Goal: Check status

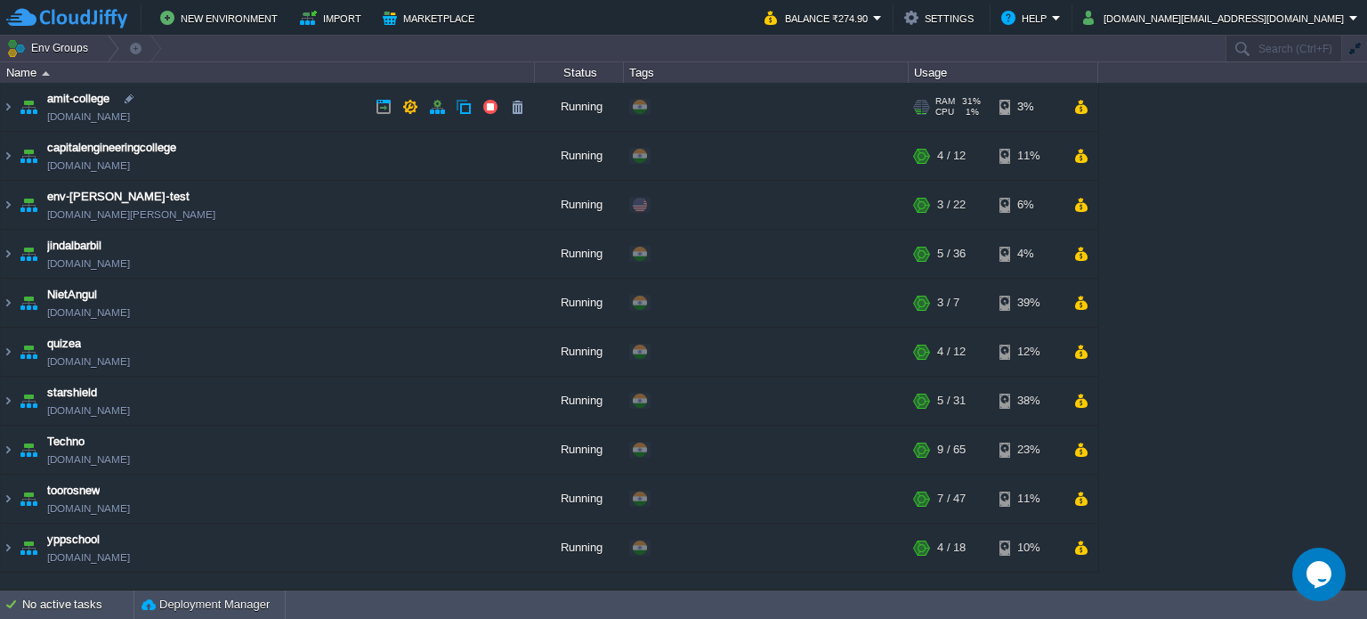
click at [1064, 108] on div "RAM 31% CPU 1% 3 / 4 3%" at bounding box center [1004, 107] width 190 height 48
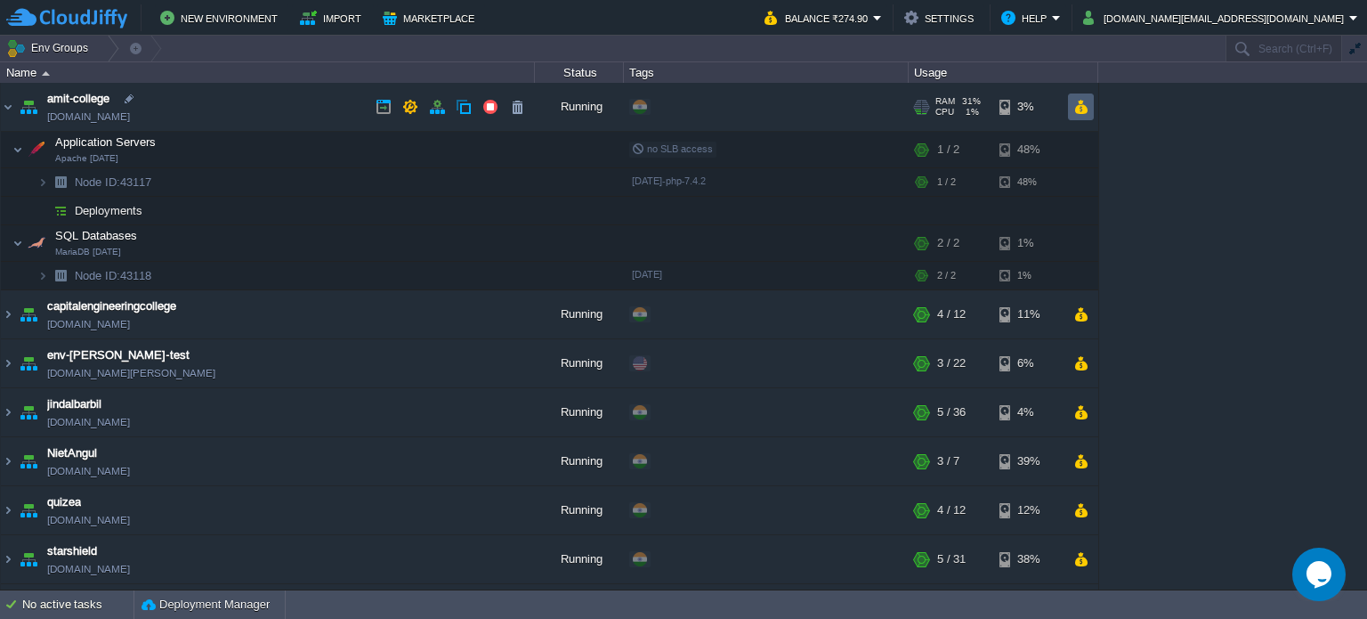
click at [1075, 100] on button "button" at bounding box center [1080, 107] width 15 height 16
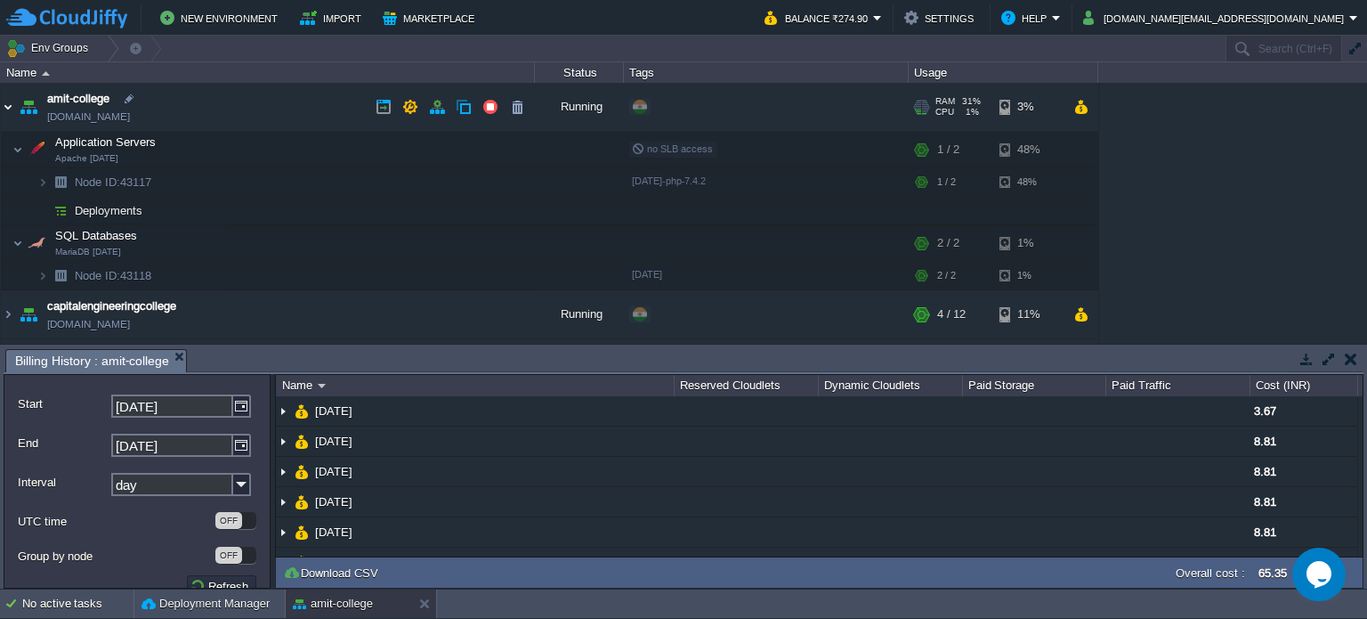
click at [11, 101] on img at bounding box center [8, 107] width 14 height 48
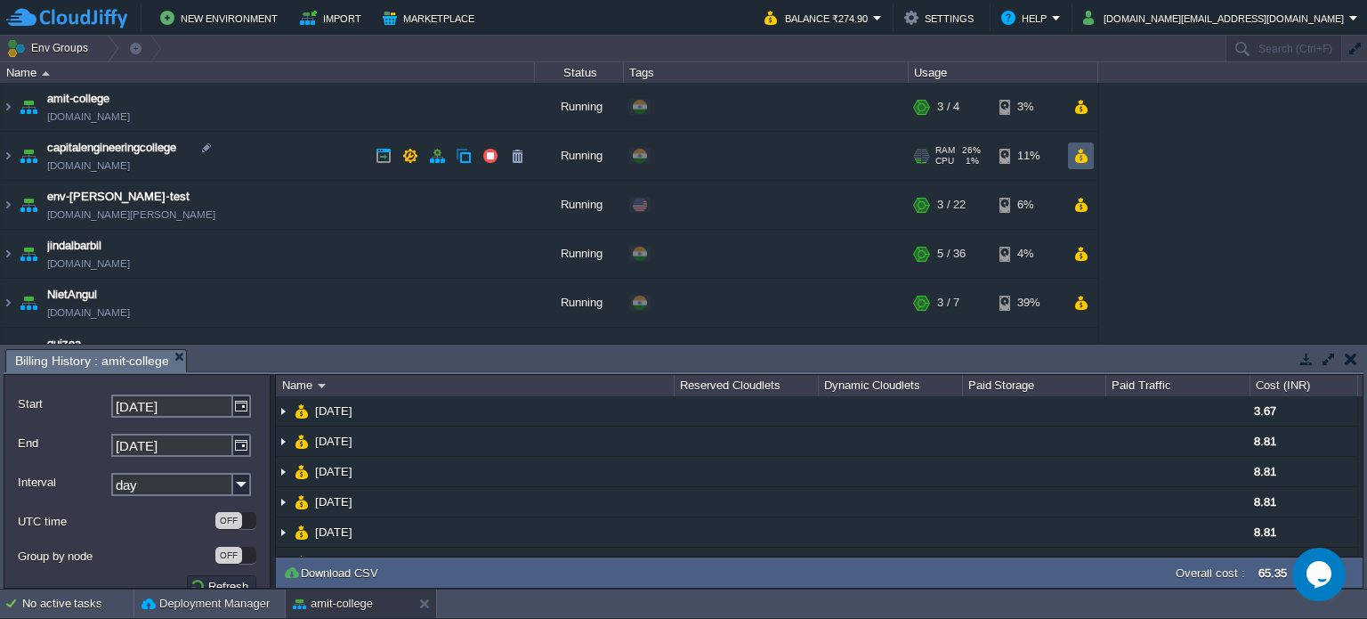
click at [1079, 149] on button "button" at bounding box center [1080, 156] width 15 height 16
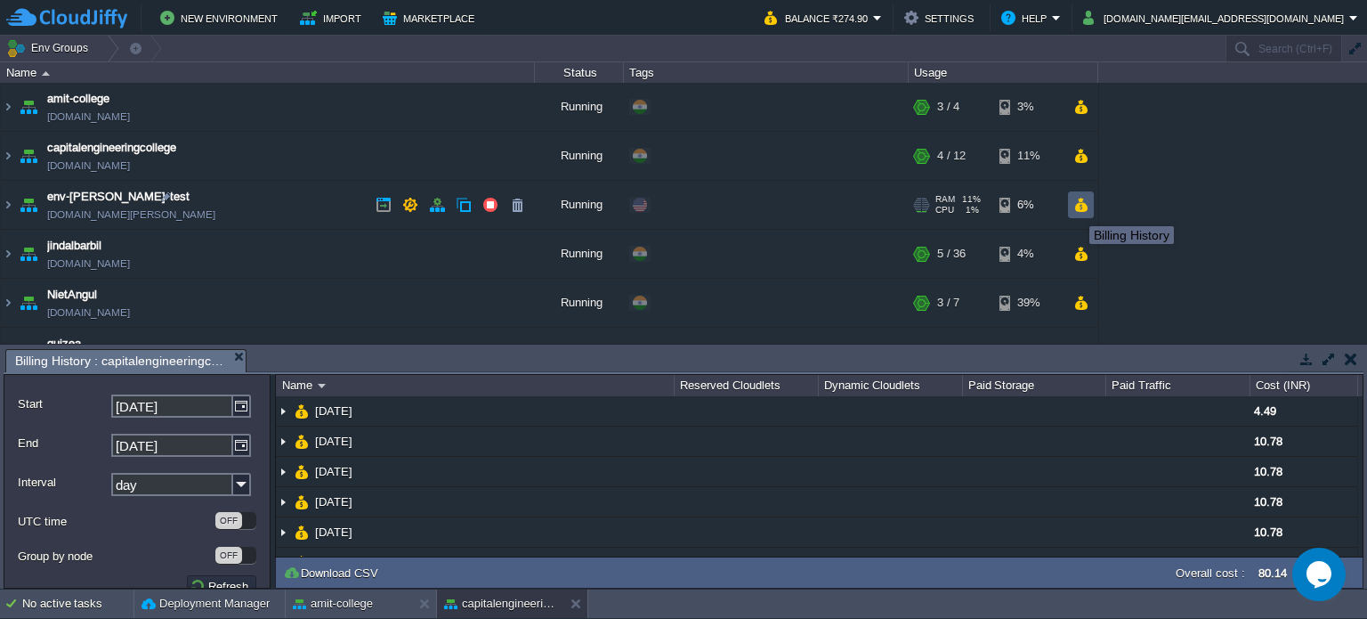
click at [1076, 203] on button "button" at bounding box center [1080, 205] width 15 height 16
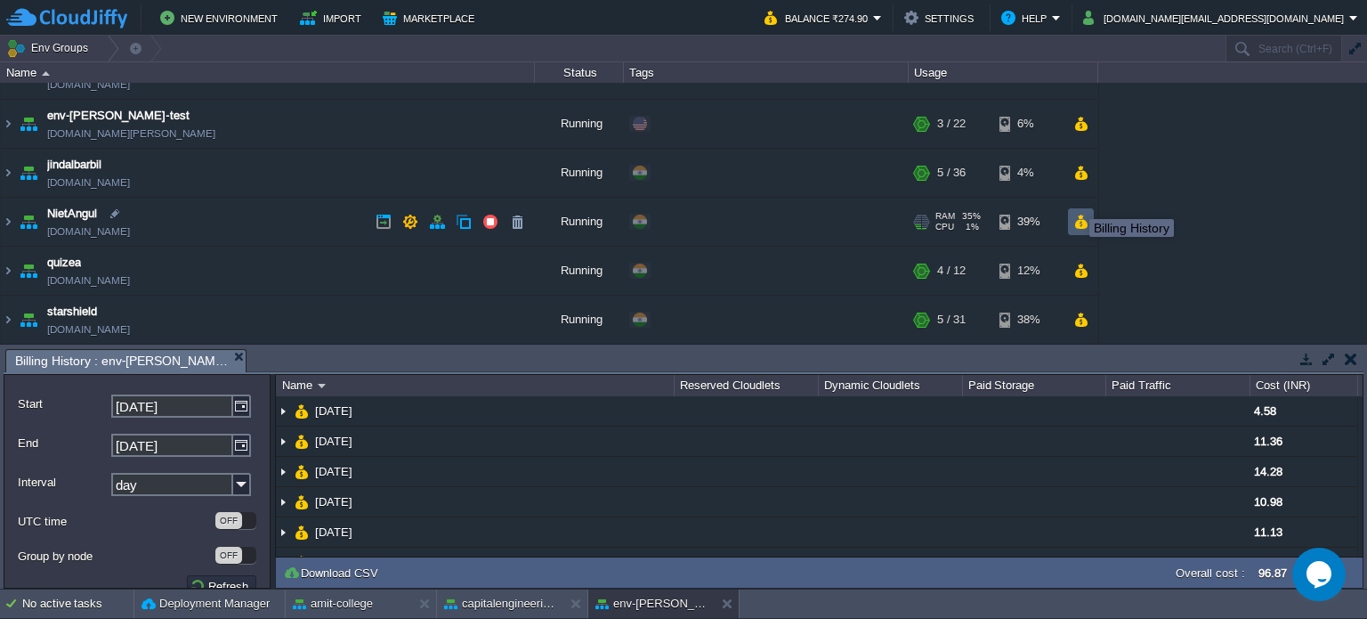
scroll to position [89, 0]
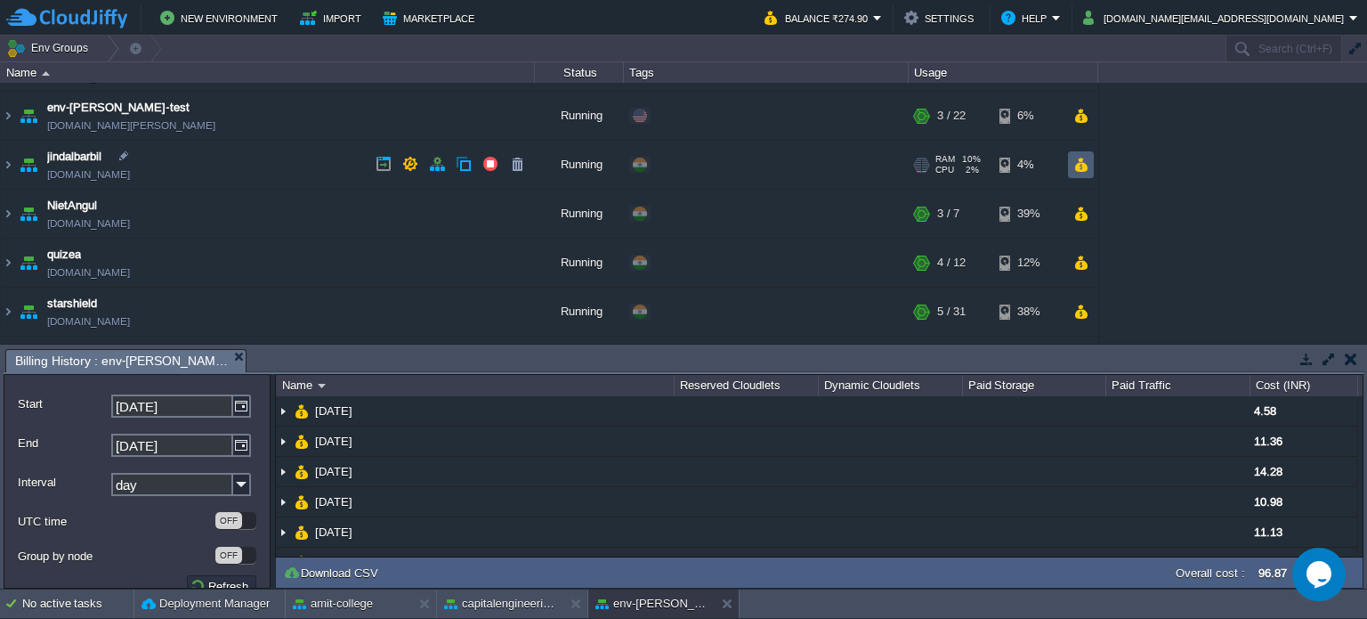
click at [1074, 168] on button "button" at bounding box center [1080, 165] width 15 height 16
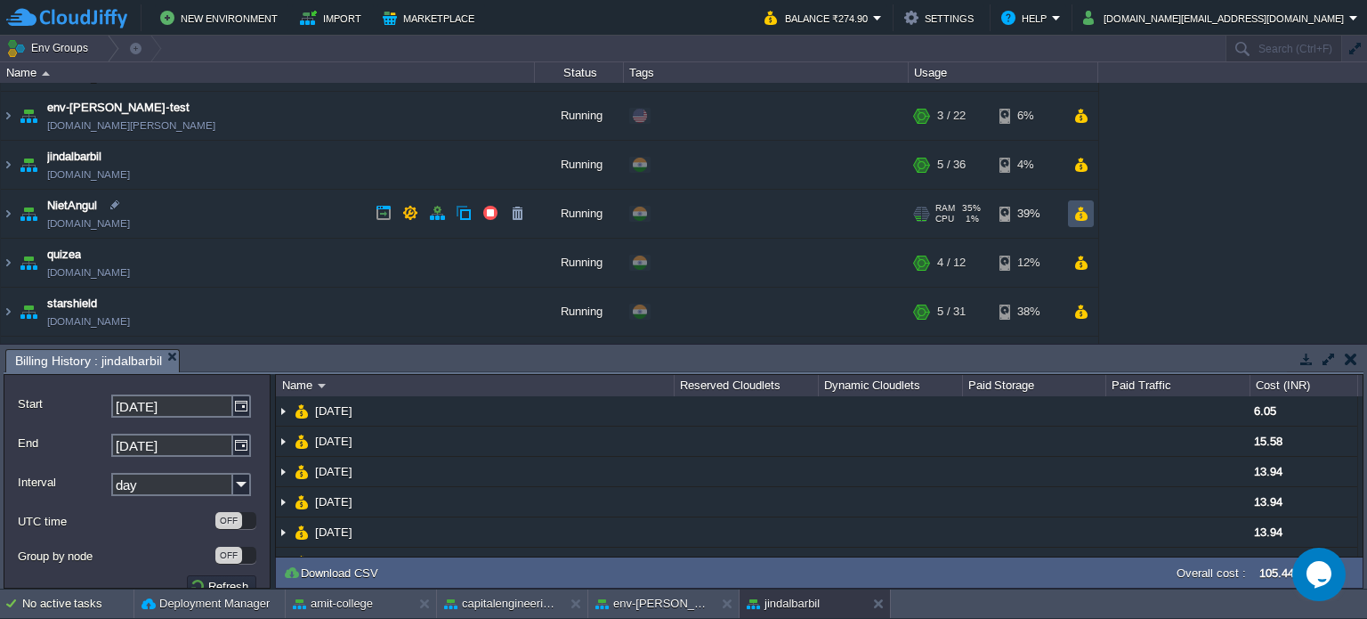
click at [1078, 206] on button "button" at bounding box center [1080, 214] width 15 height 16
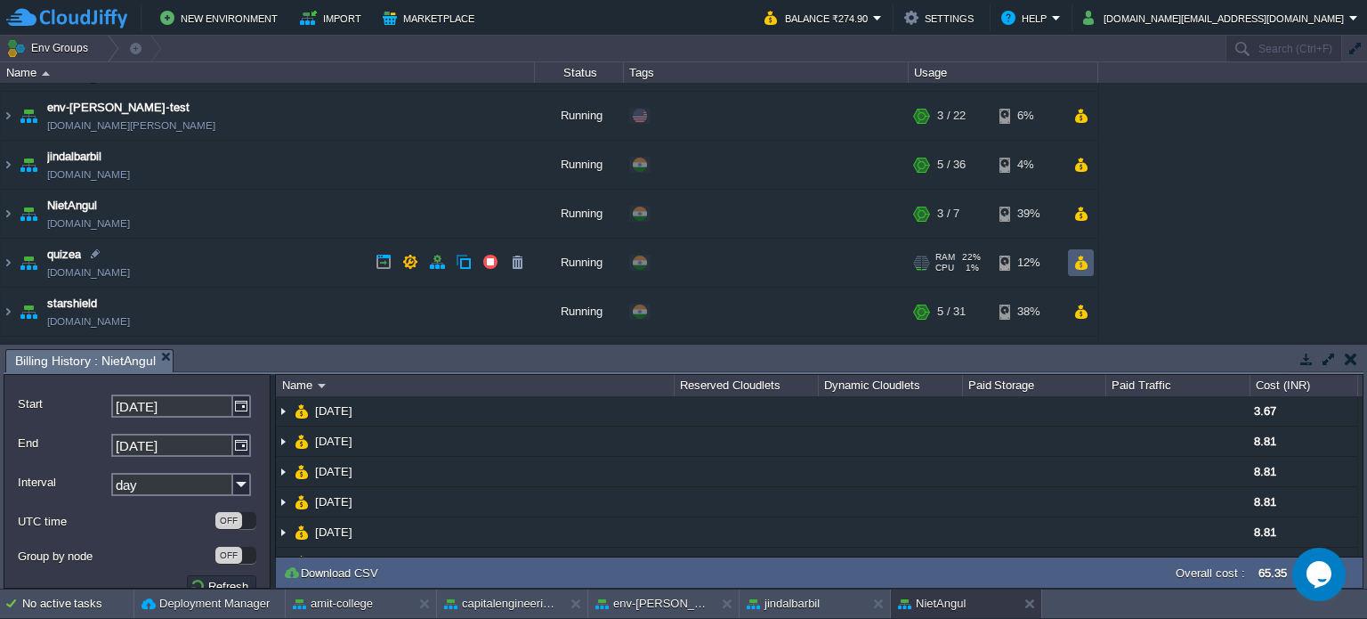
click at [1088, 270] on td at bounding box center [1081, 262] width 26 height 27
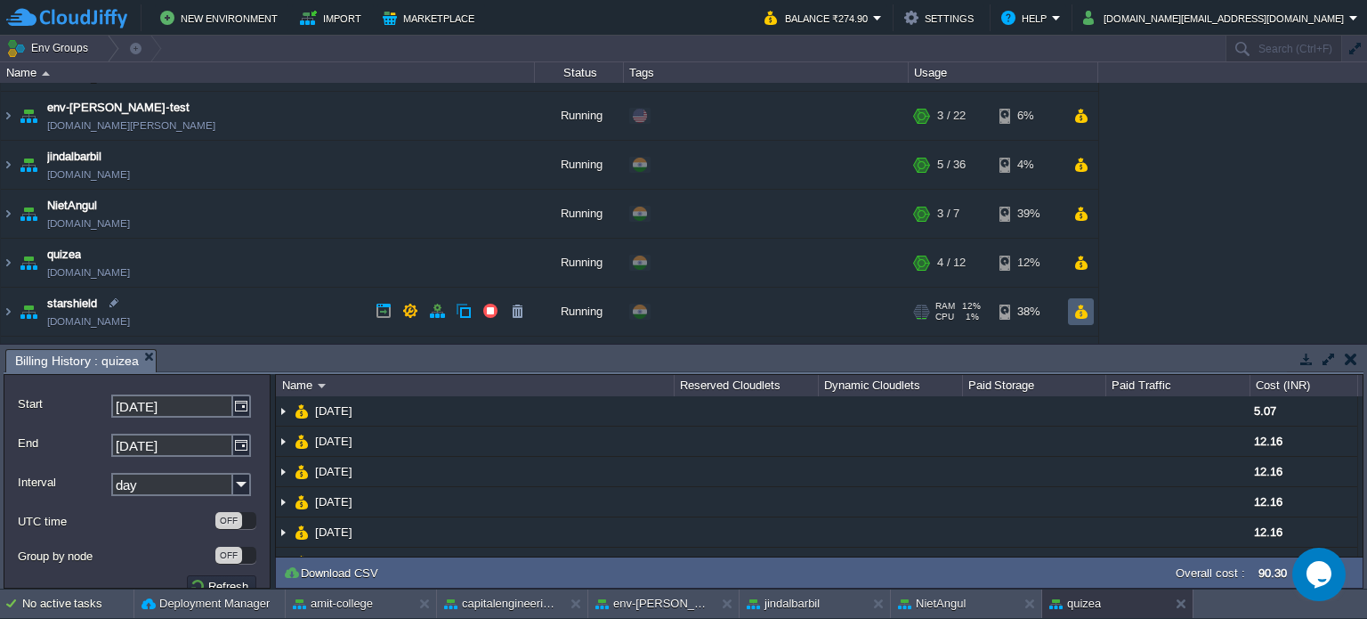
scroll to position [178, 0]
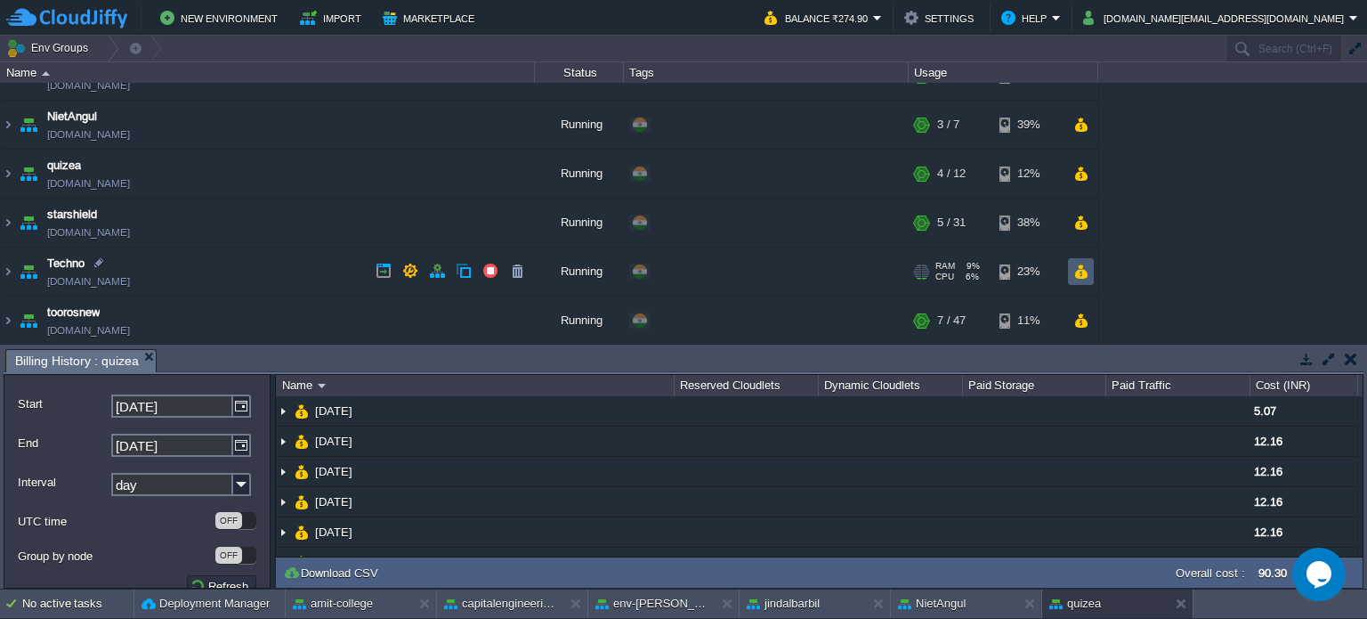
click at [1083, 270] on button "button" at bounding box center [1080, 271] width 15 height 16
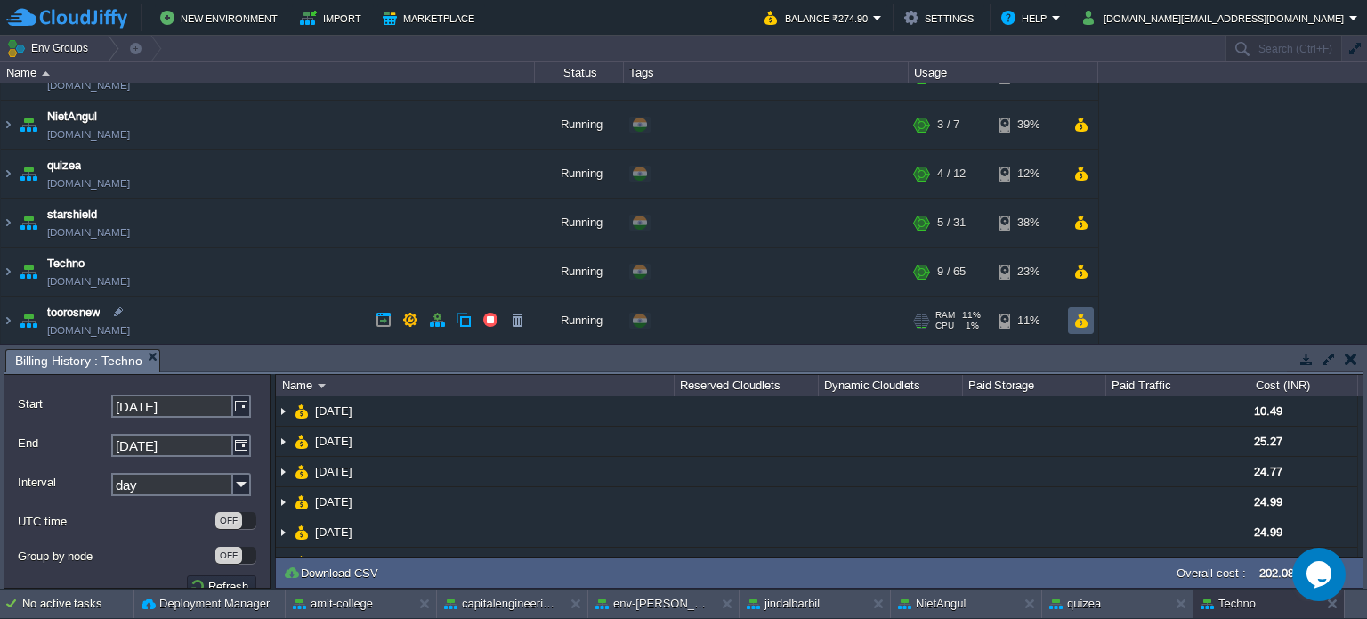
scroll to position [226, 0]
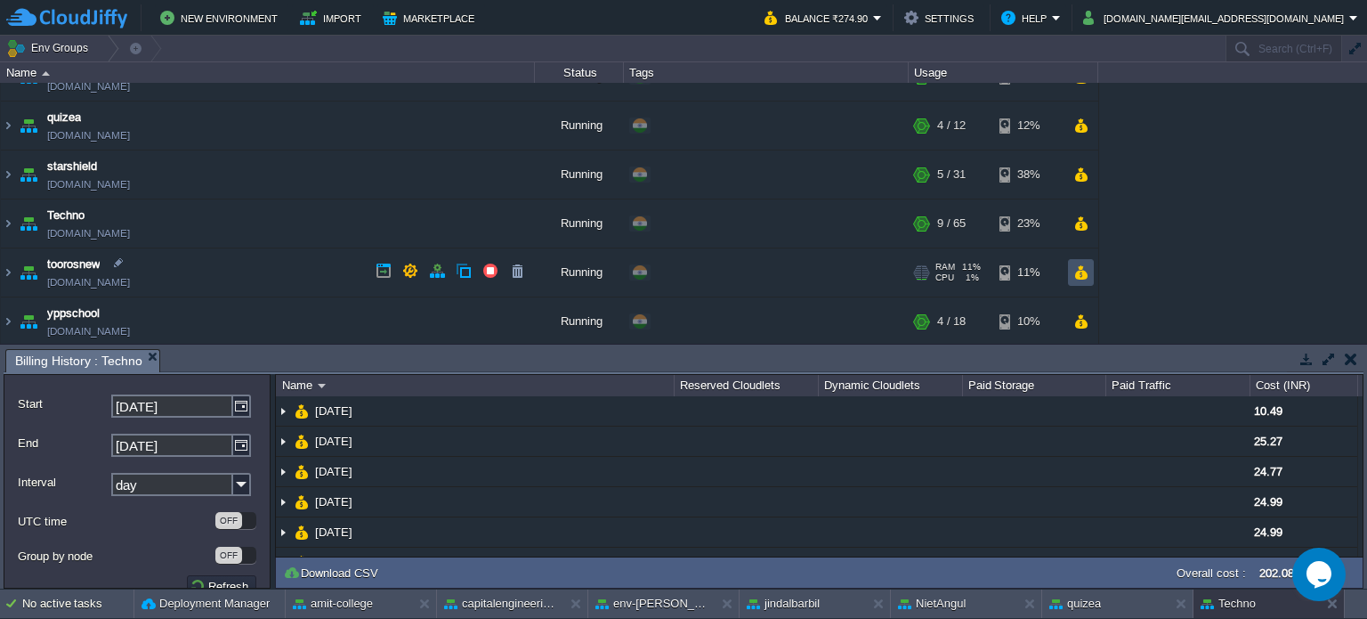
click at [1081, 270] on button "button" at bounding box center [1080, 272] width 15 height 16
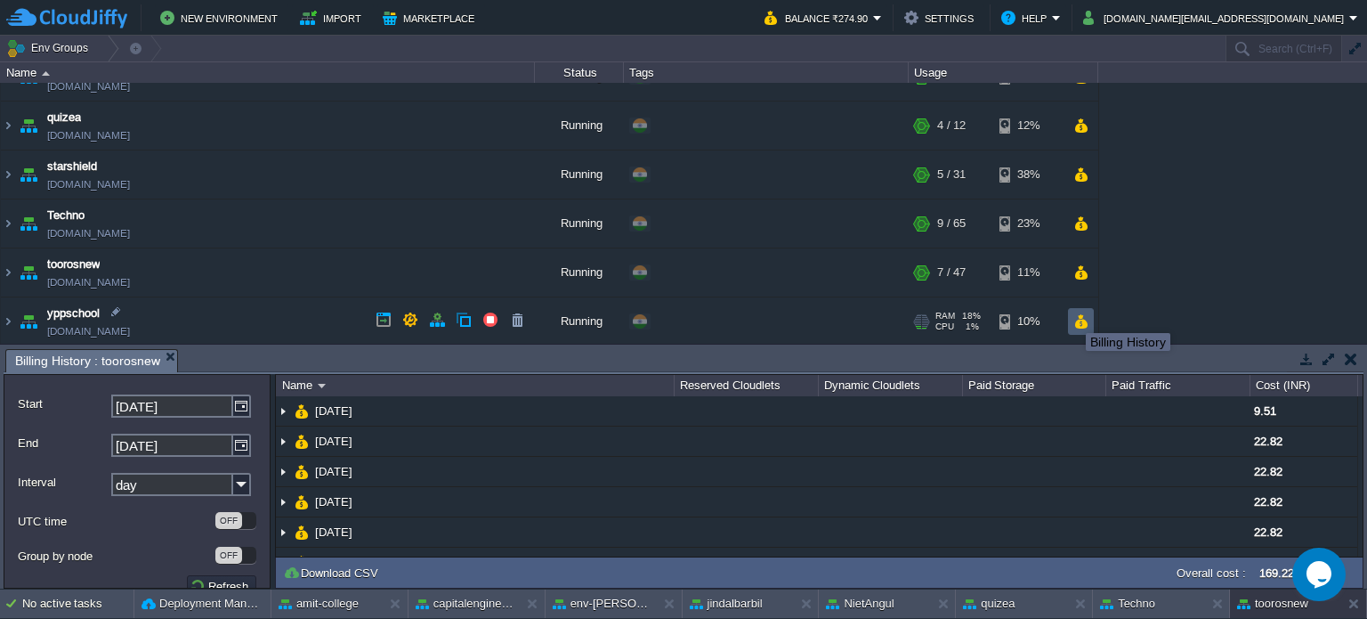
click at [1080, 320] on button "button" at bounding box center [1080, 321] width 15 height 16
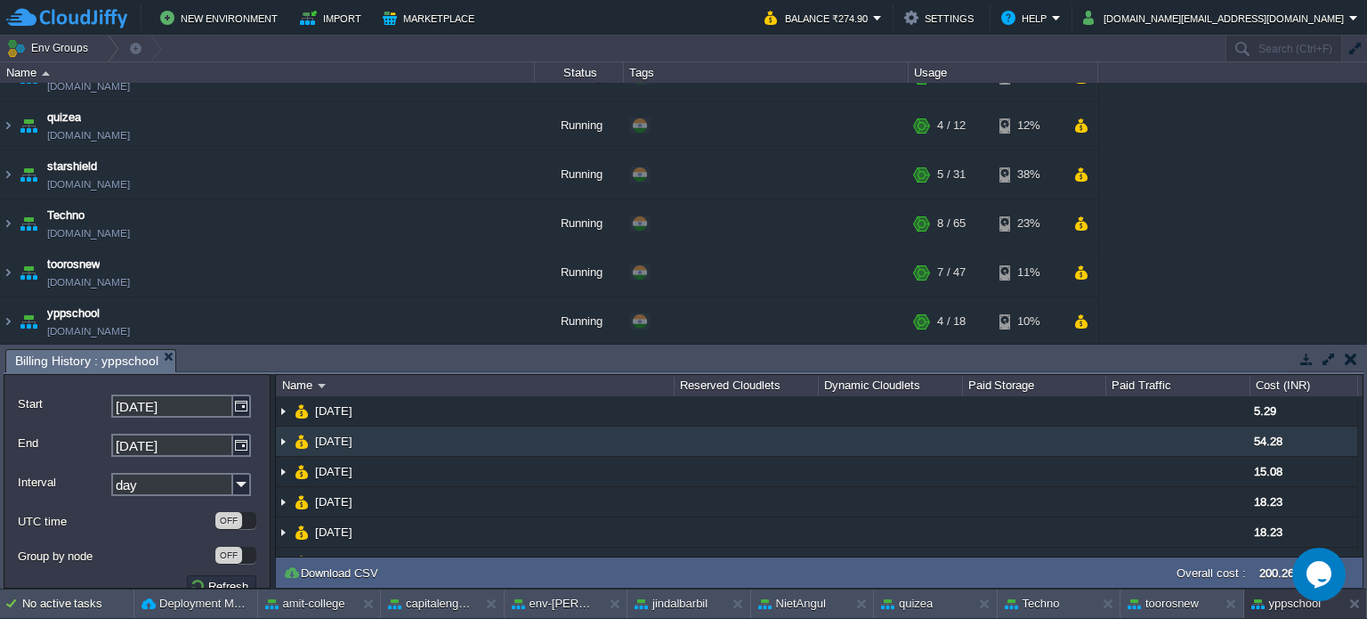
click at [1035, 449] on td at bounding box center [1034, 441] width 144 height 30
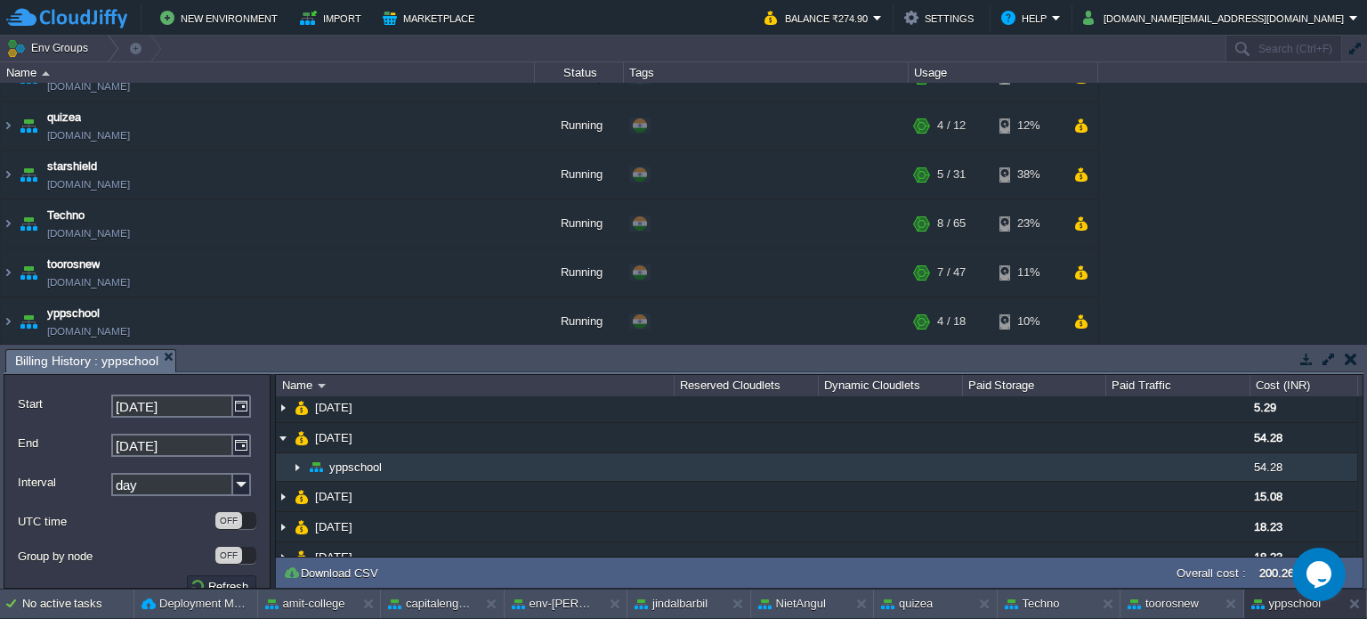
scroll to position [0, 0]
click at [294, 472] on img at bounding box center [297, 471] width 14 height 28
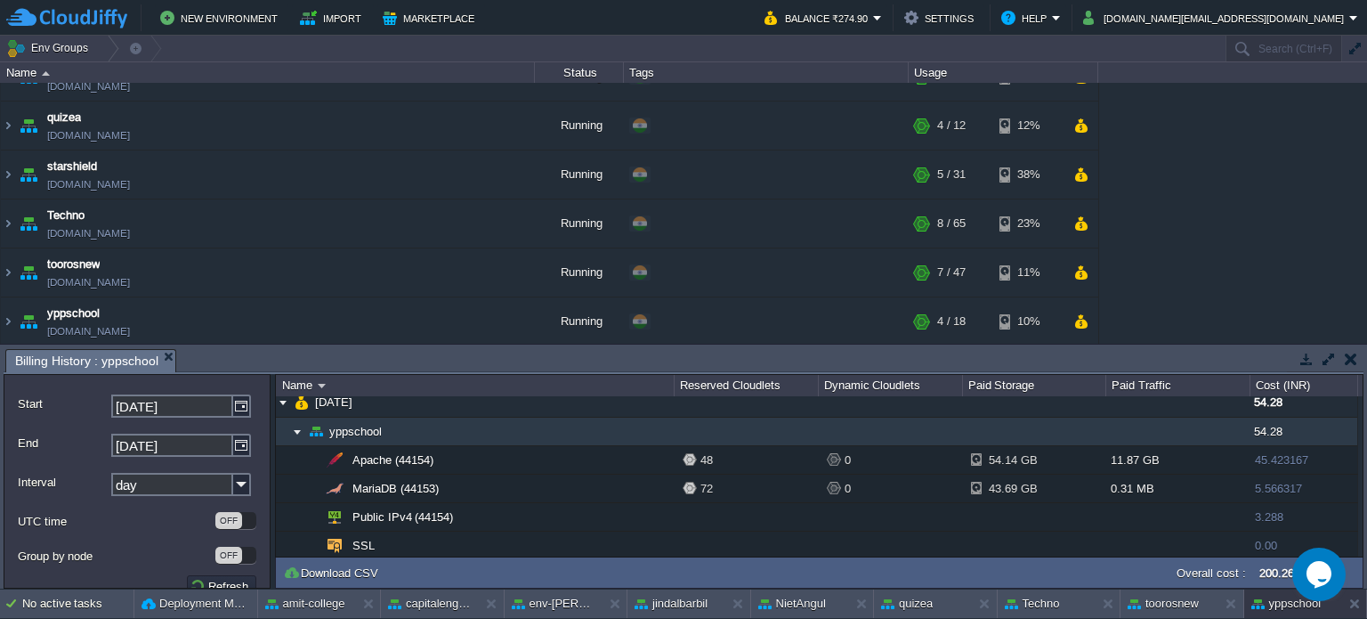
scroll to position [89, 0]
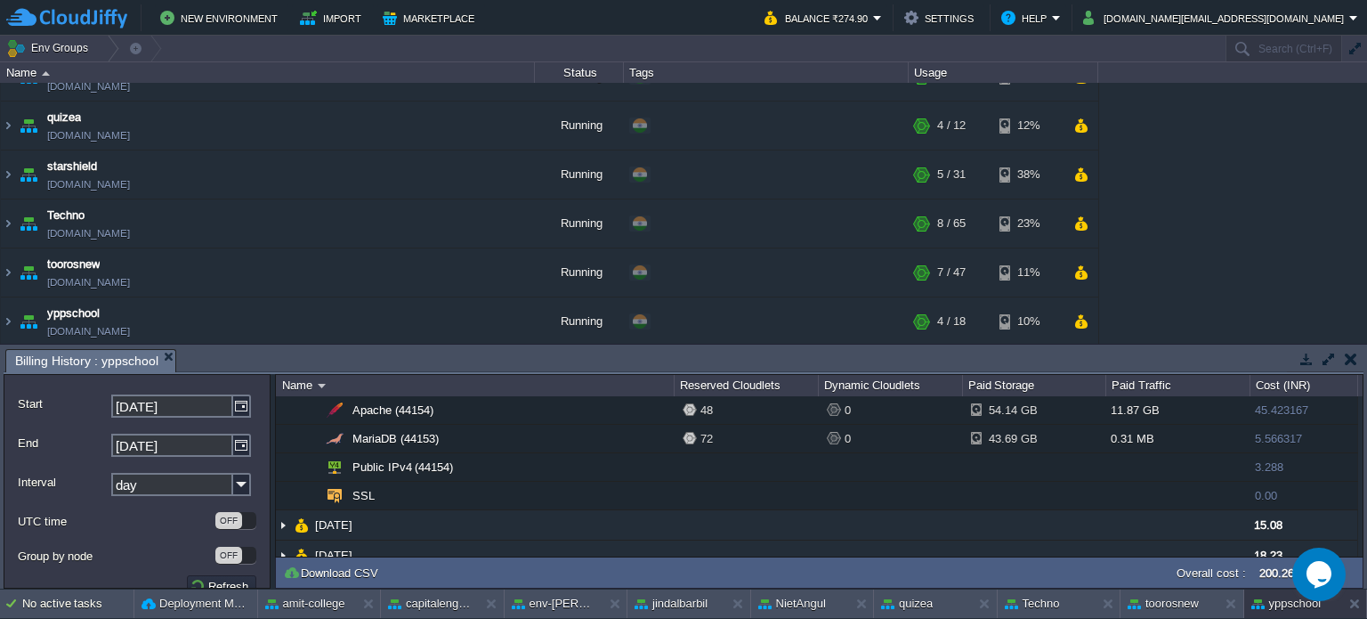
click at [1349, 359] on button "button" at bounding box center [1351, 359] width 12 height 16
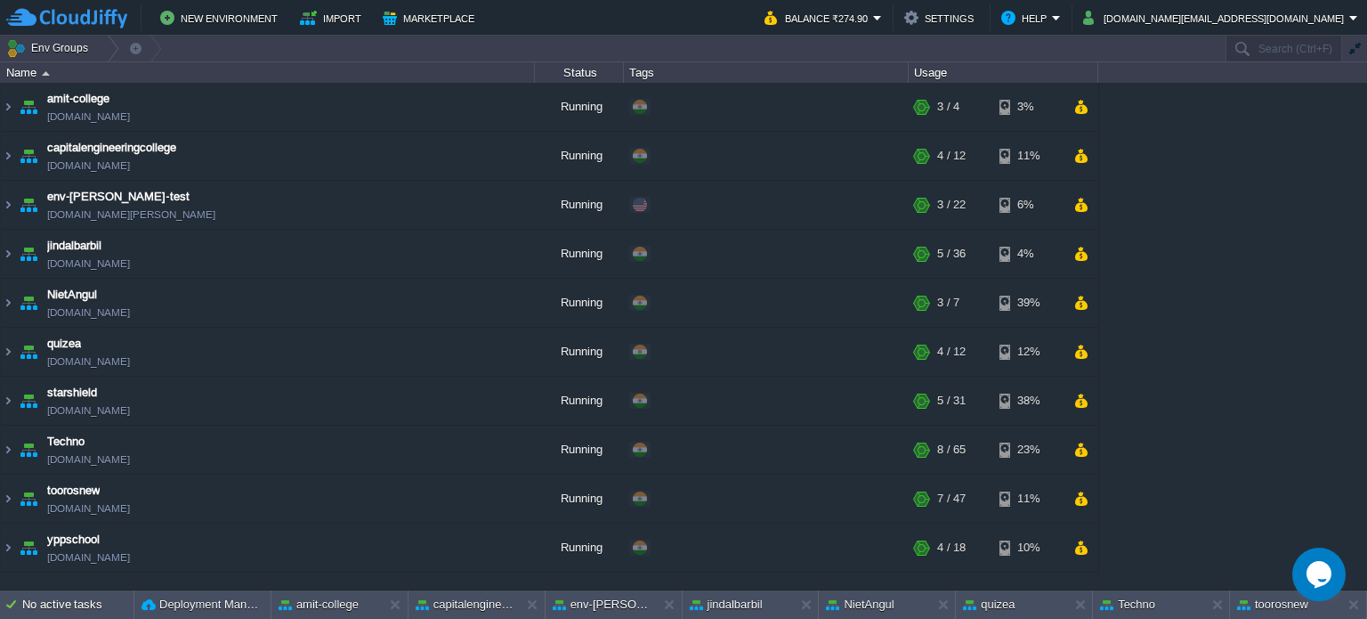
scroll to position [0, 0]
